Goal: Communication & Community: Answer question/provide support

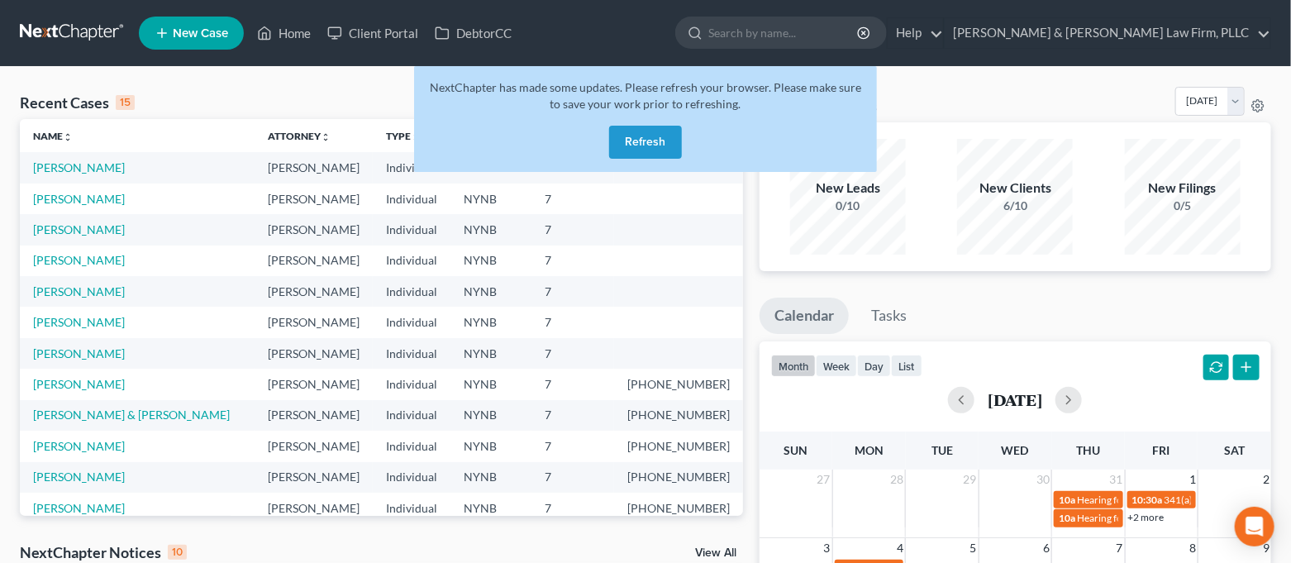
click at [650, 143] on button "Refresh" at bounding box center [645, 142] width 73 height 33
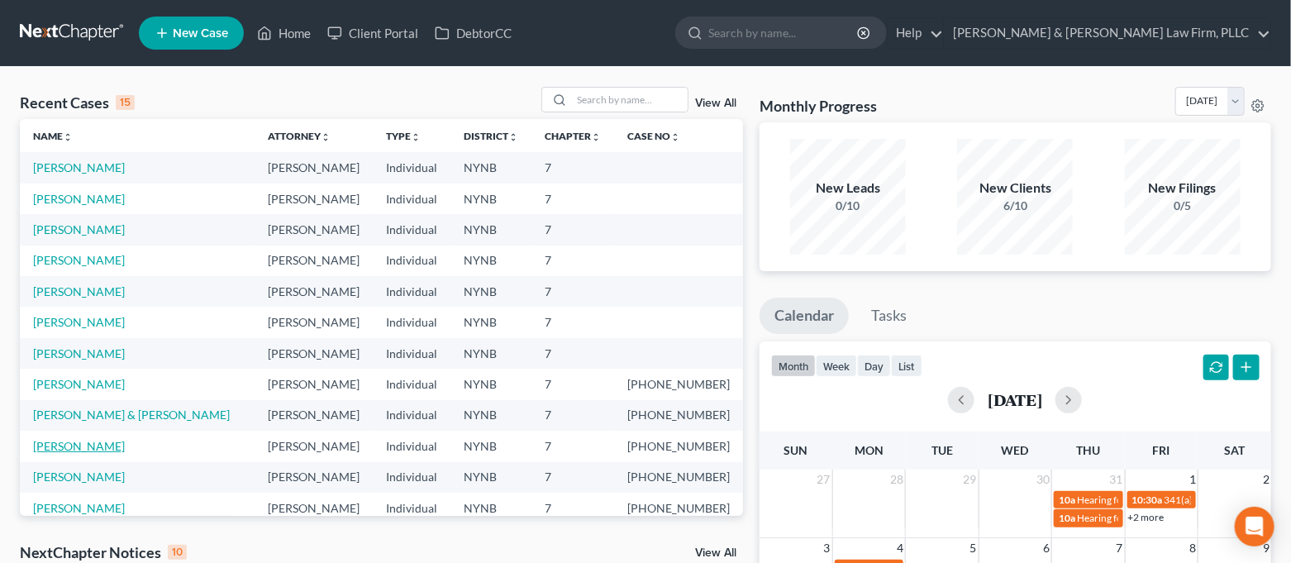
click at [83, 443] on link "[PERSON_NAME]" at bounding box center [79, 446] width 92 height 14
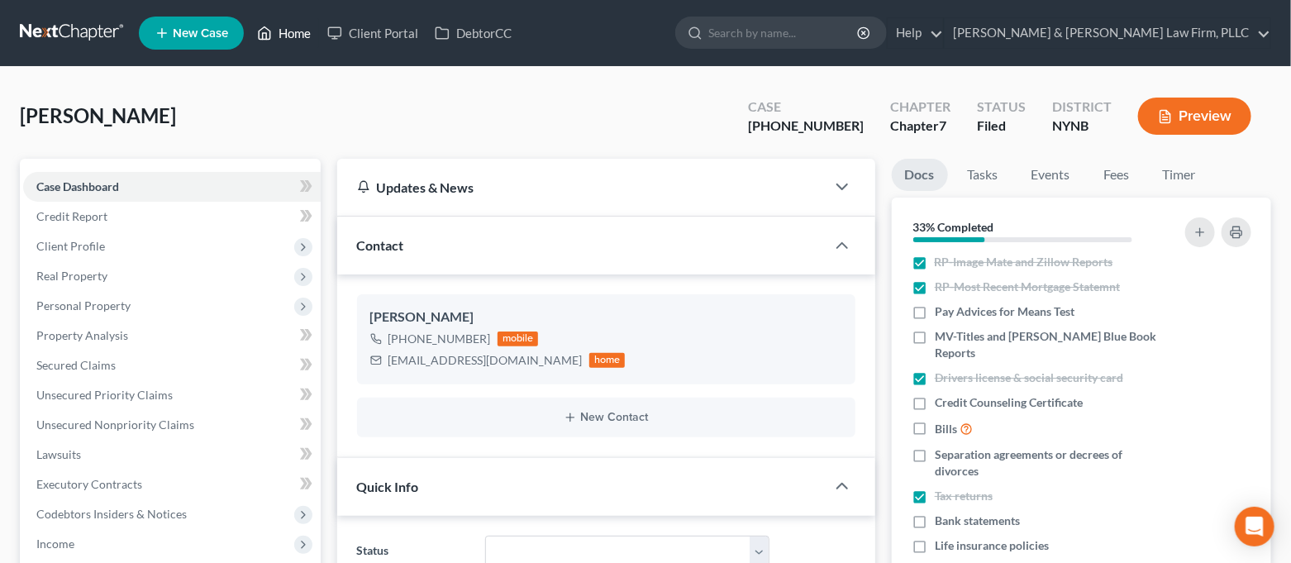
click at [291, 28] on link "Home" at bounding box center [284, 33] width 70 height 30
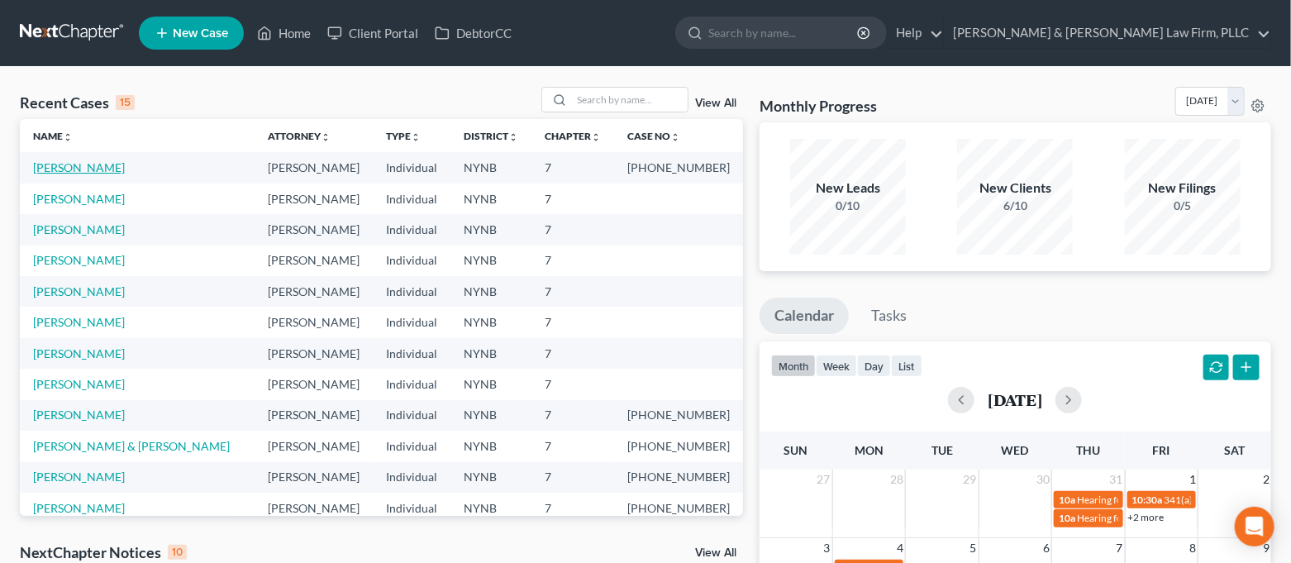
click at [74, 170] on link "[PERSON_NAME]" at bounding box center [79, 167] width 92 height 14
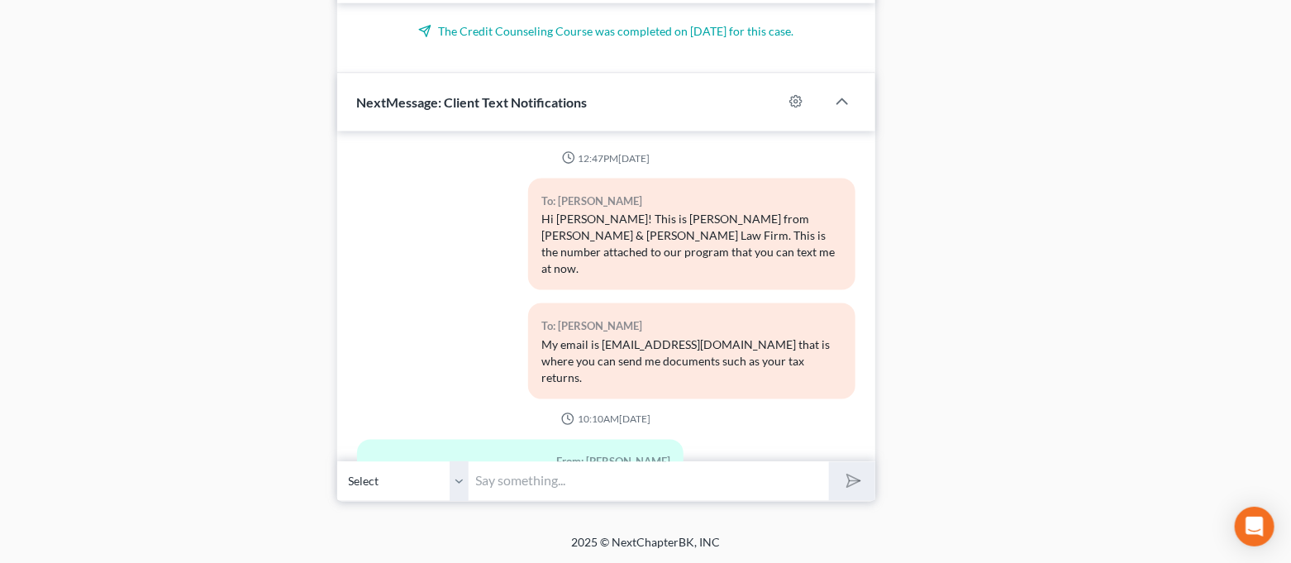
scroll to position [5582, 0]
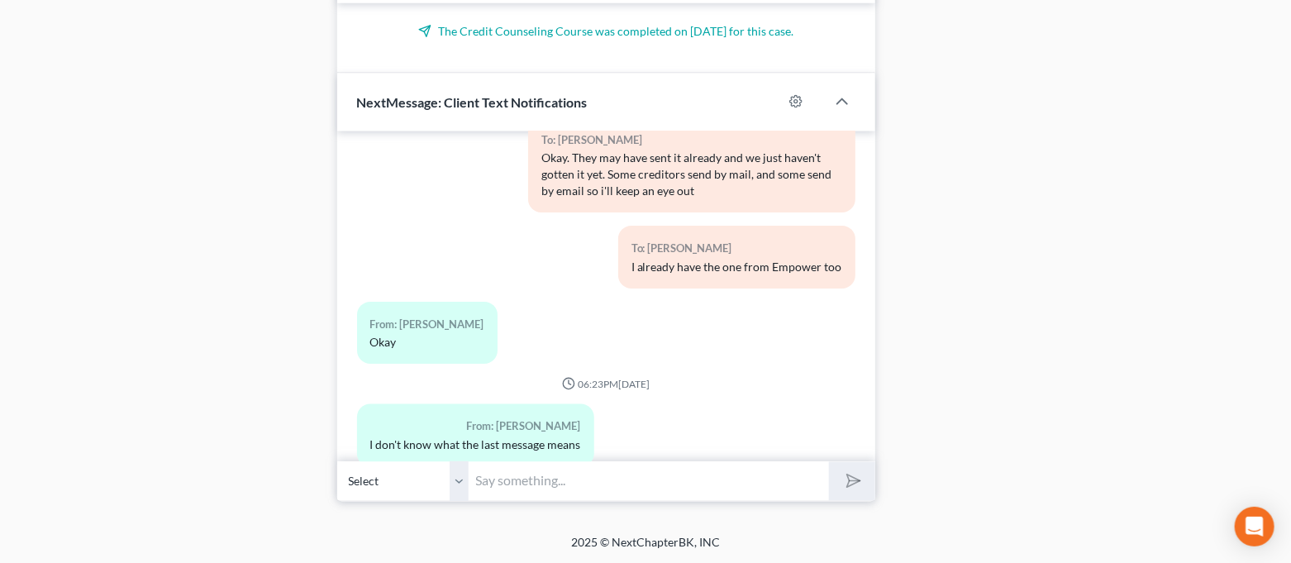
click at [655, 474] on input "text" at bounding box center [649, 481] width 360 height 40
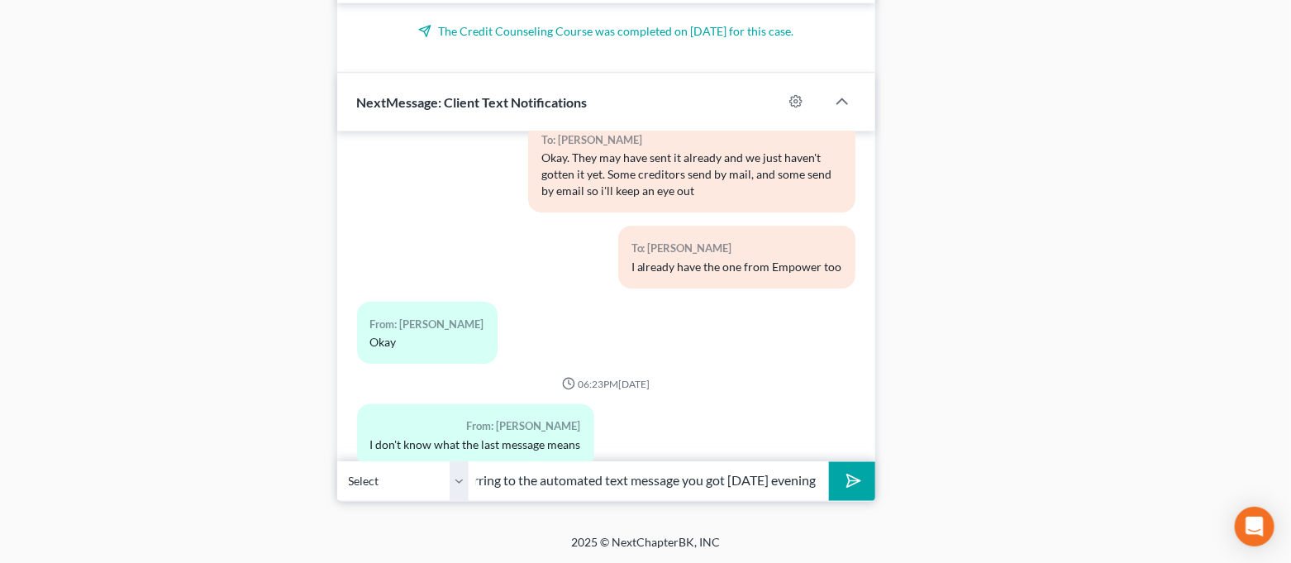
scroll to position [0, 164]
type input "Good morning. Are you referring to the automated text message you got [DATE] ev…"
click at [829, 462] on button "submit" at bounding box center [851, 481] width 45 height 39
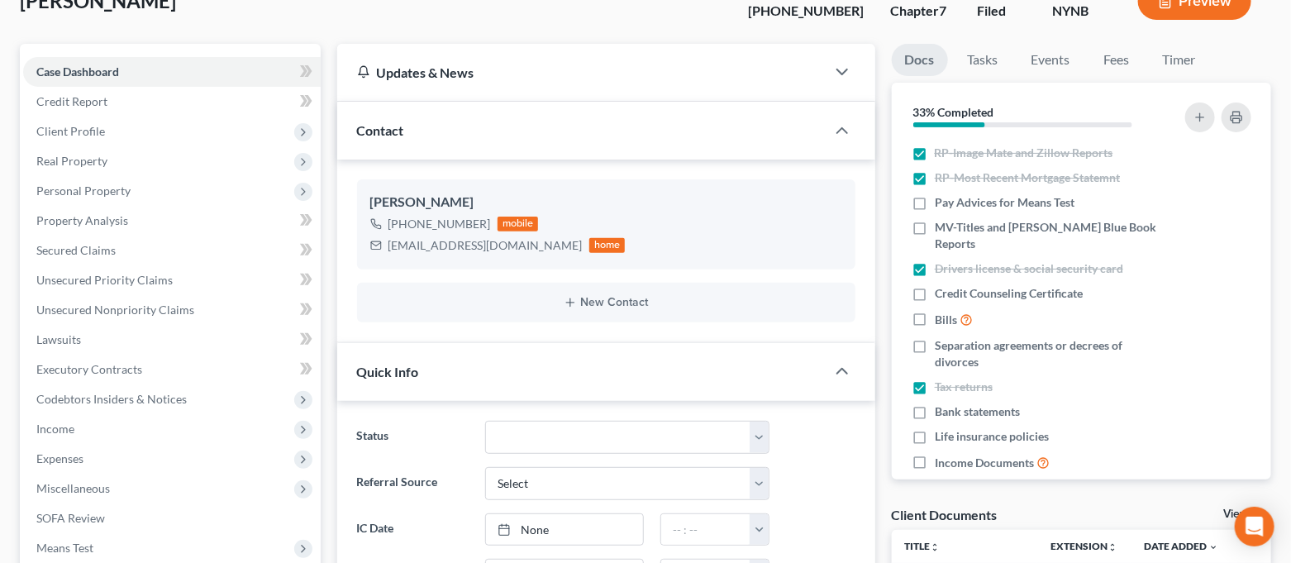
scroll to position [0, 0]
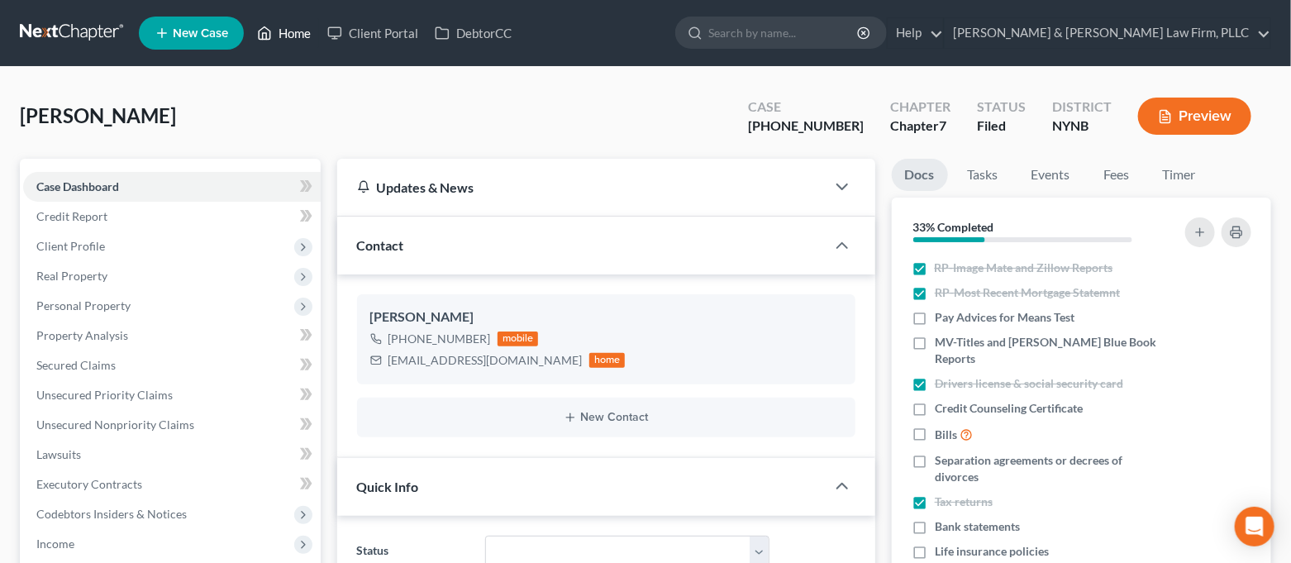
click at [275, 30] on link "Home" at bounding box center [284, 33] width 70 height 30
